Goal: Use online tool/utility: Utilize a website feature to perform a specific function

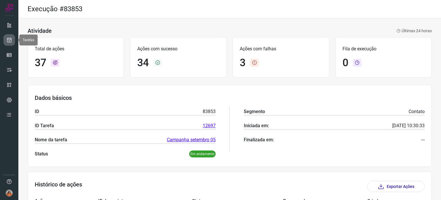
click at [10, 42] on icon at bounding box center [9, 40] width 6 height 6
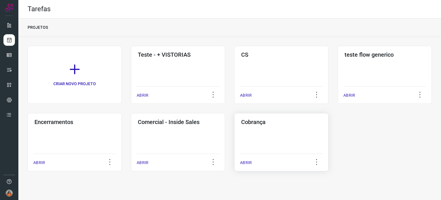
click at [277, 138] on div "Cobrança ABRIR" at bounding box center [281, 142] width 94 height 58
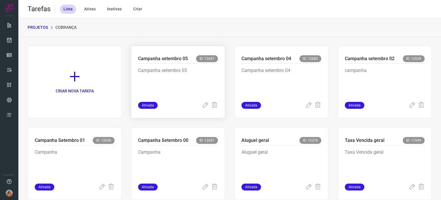
click at [191, 80] on p "Campanha setembro 05" at bounding box center [178, 81] width 80 height 29
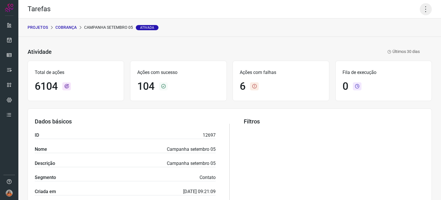
click at [423, 11] on icon at bounding box center [426, 9] width 12 height 12
click at [402, 36] on li "Executar" at bounding box center [401, 37] width 52 height 9
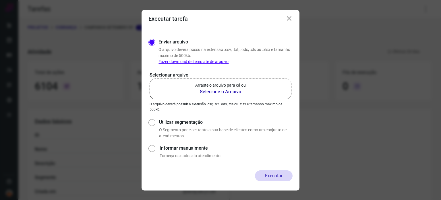
click at [212, 92] on b "Selecione o Arquivo" at bounding box center [220, 91] width 51 height 7
click at [0, 0] on input "Arraste o arquivo para cá ou Selecione o Arquivo" at bounding box center [0, 0] width 0 height 0
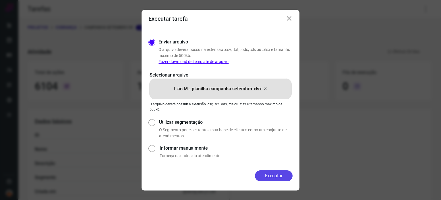
click at [277, 177] on button "Executar" at bounding box center [274, 175] width 38 height 11
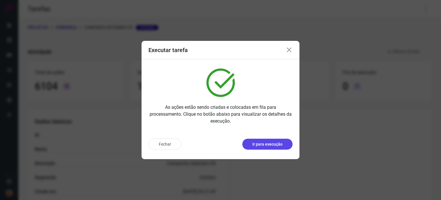
click at [271, 143] on p "Ir para execução" at bounding box center [267, 144] width 30 height 6
